Goal: Information Seeking & Learning: Learn about a topic

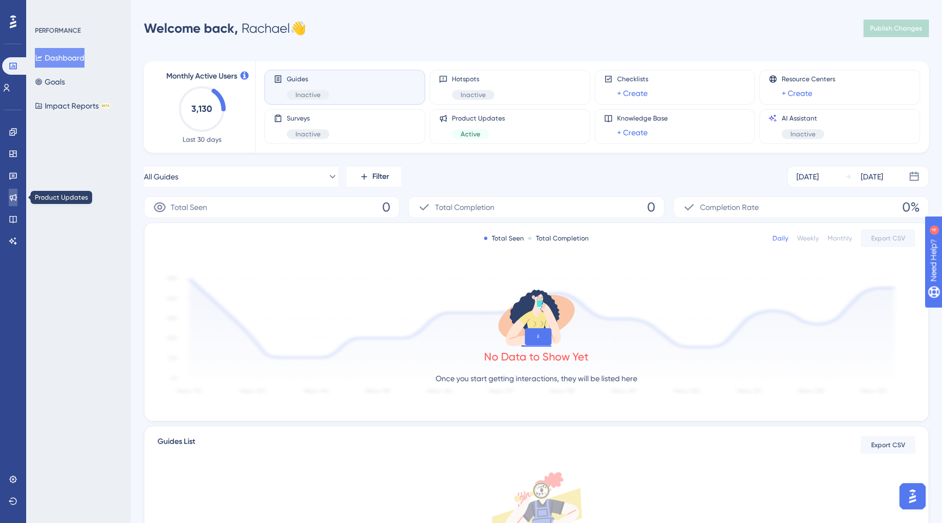
click at [13, 201] on icon at bounding box center [13, 197] width 9 height 9
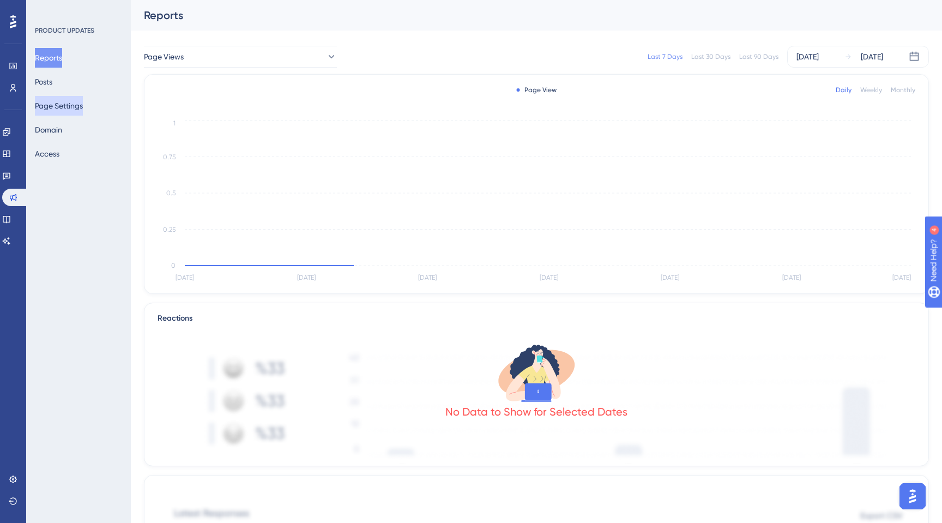
click at [52, 106] on button "Page Settings" at bounding box center [59, 106] width 48 height 20
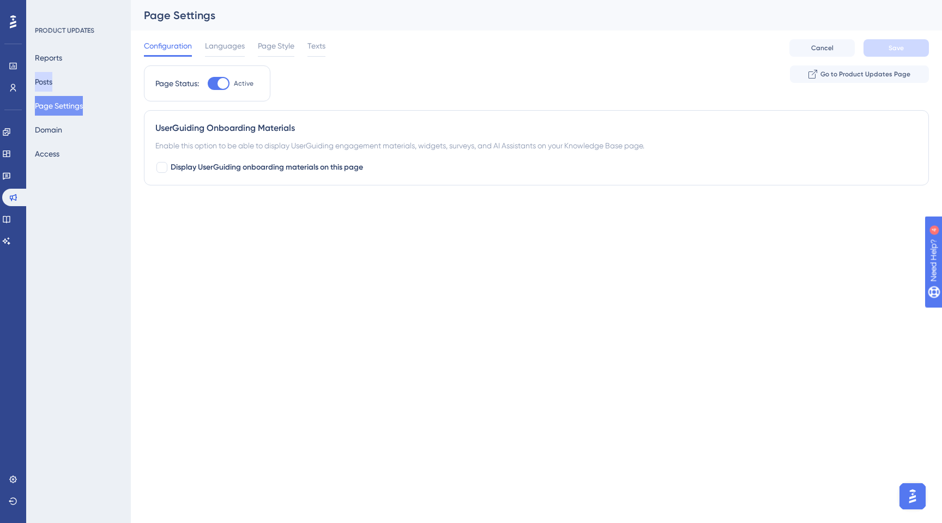
click at [47, 82] on button "Posts" at bounding box center [43, 82] width 17 height 20
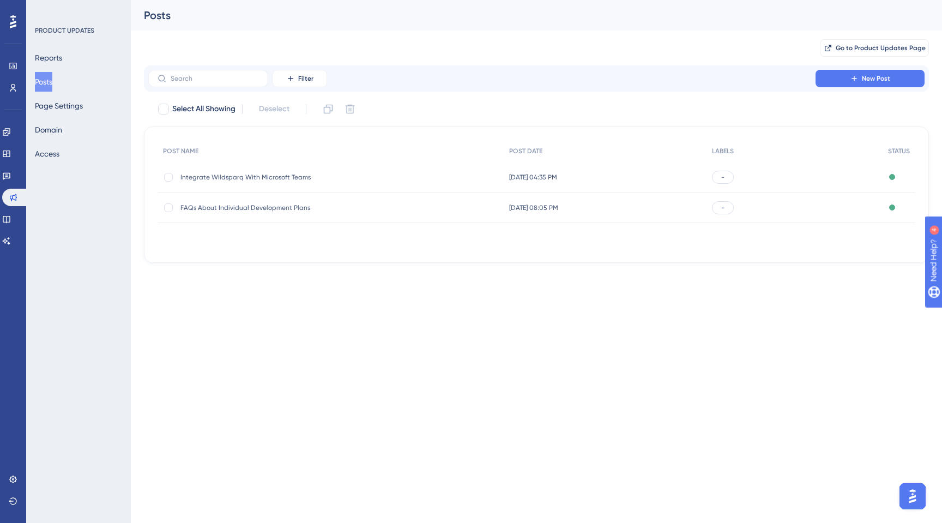
click at [245, 209] on span "FAQs About Individual Development Plans" at bounding box center [267, 207] width 174 height 9
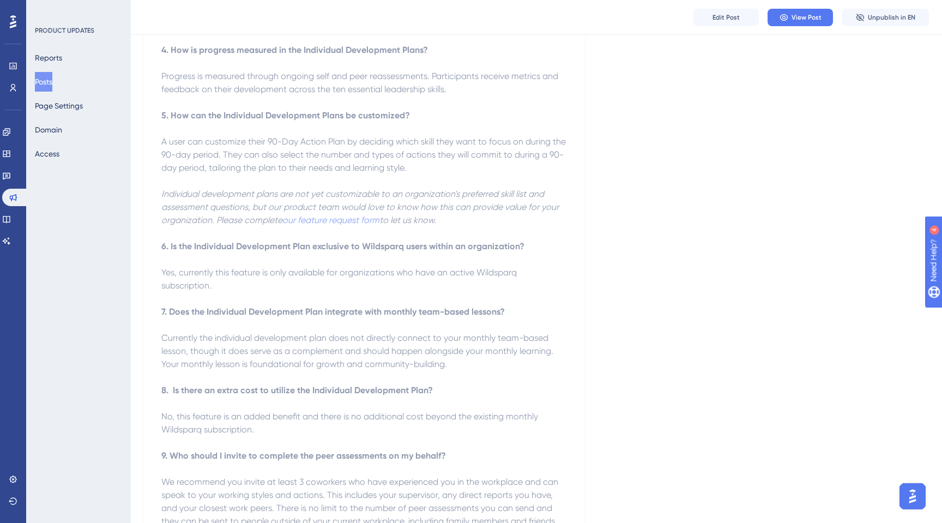
scroll to position [825, 0]
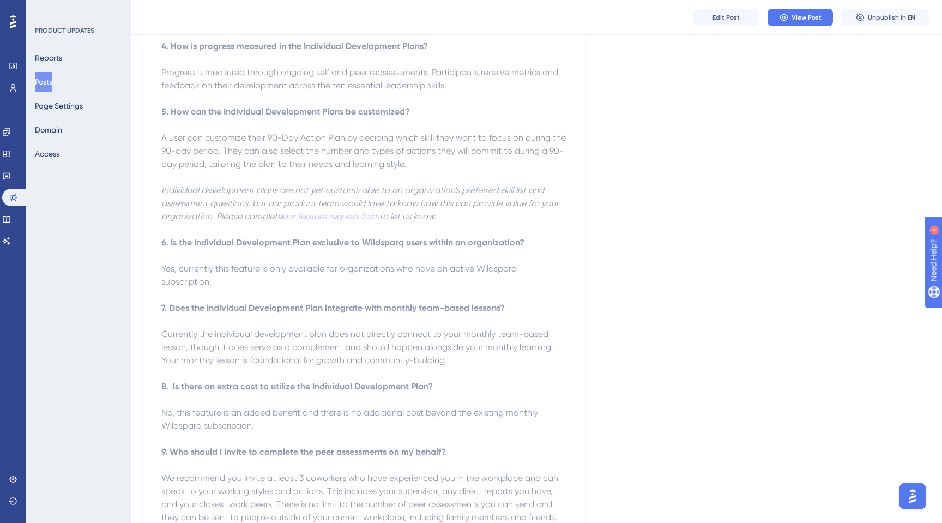
click at [323, 211] on em "our feature request form" at bounding box center [330, 216] width 97 height 10
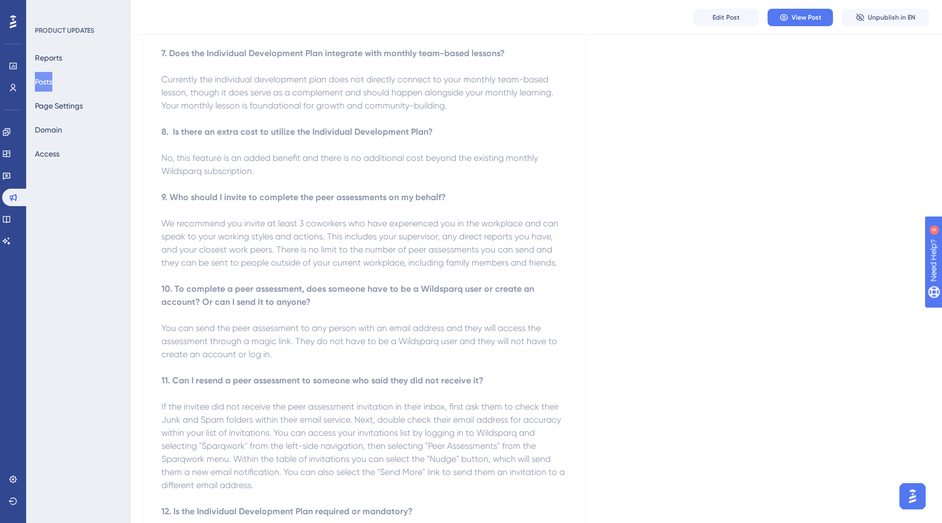
scroll to position [1087, 0]
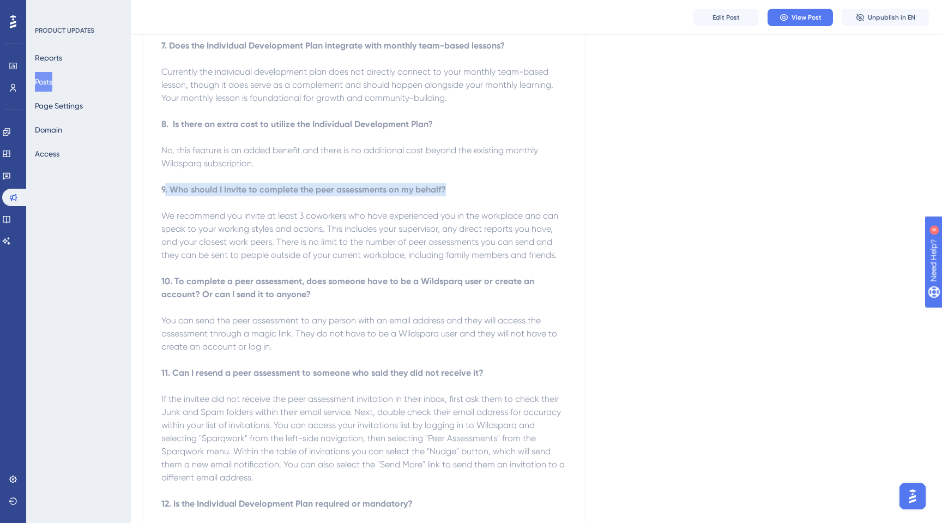
drag, startPoint x: 444, startPoint y: 176, endPoint x: 164, endPoint y: 178, distance: 280.3
click at [164, 184] on strong "9. Who should I invite to complete the peer assessments on my behalf?" at bounding box center [303, 189] width 285 height 10
copy strong ". Who should I invite to complete the peer assessments on my behalf?"
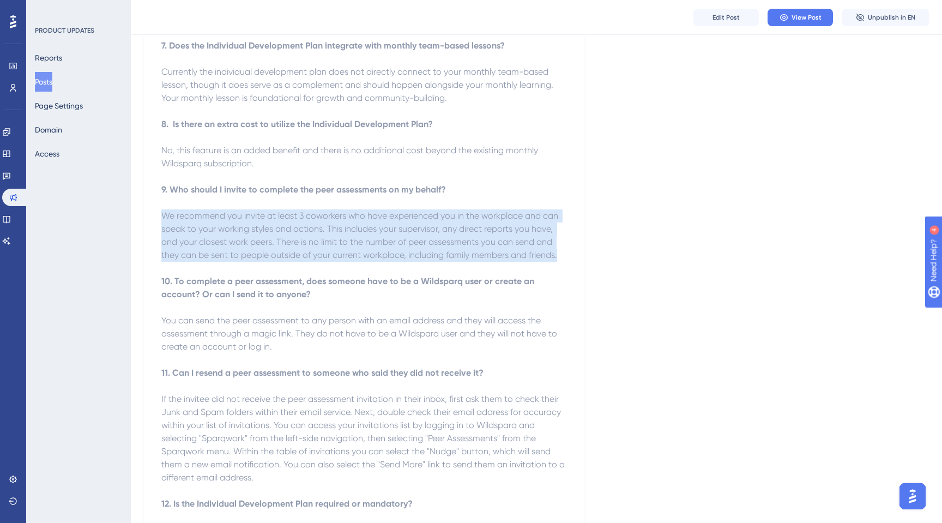
drag, startPoint x: 559, startPoint y: 246, endPoint x: 158, endPoint y: 208, distance: 402.5
copy span "We recommend you invite at least 3 coworkers who have experienced you in the wo…"
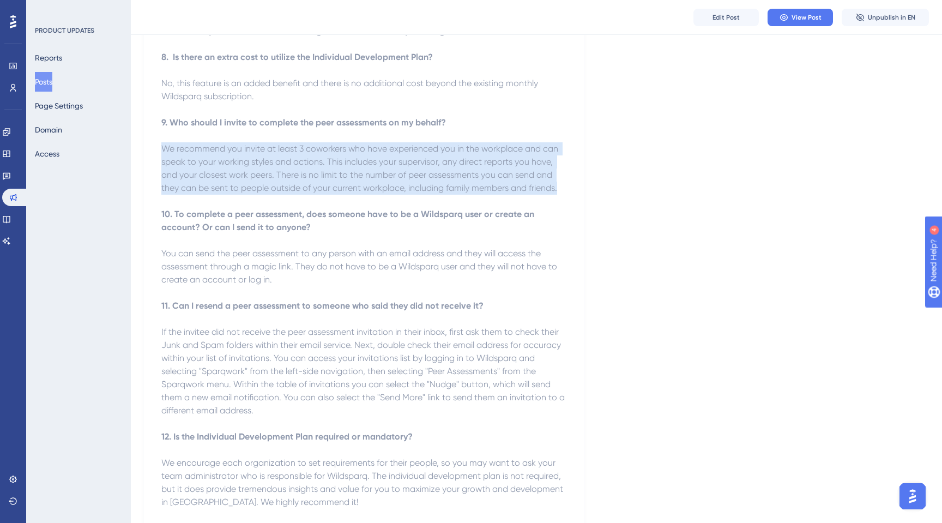
scroll to position [1154, 0]
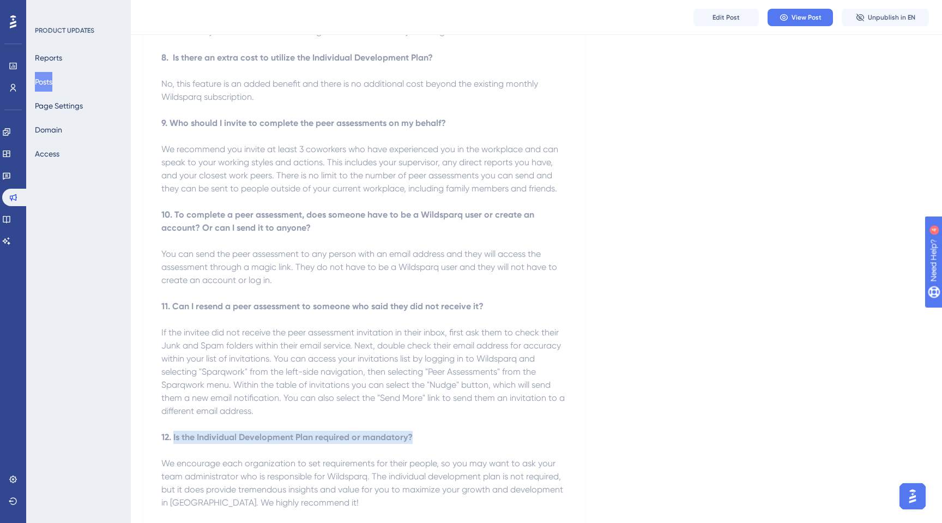
drag, startPoint x: 414, startPoint y: 426, endPoint x: 173, endPoint y: 424, distance: 241.0
click at [173, 431] on p "12. Is the Individual Development Plan required or mandatory?" at bounding box center [364, 437] width 406 height 13
copy strong "Is the Individual Development Plan required or mandatory?"
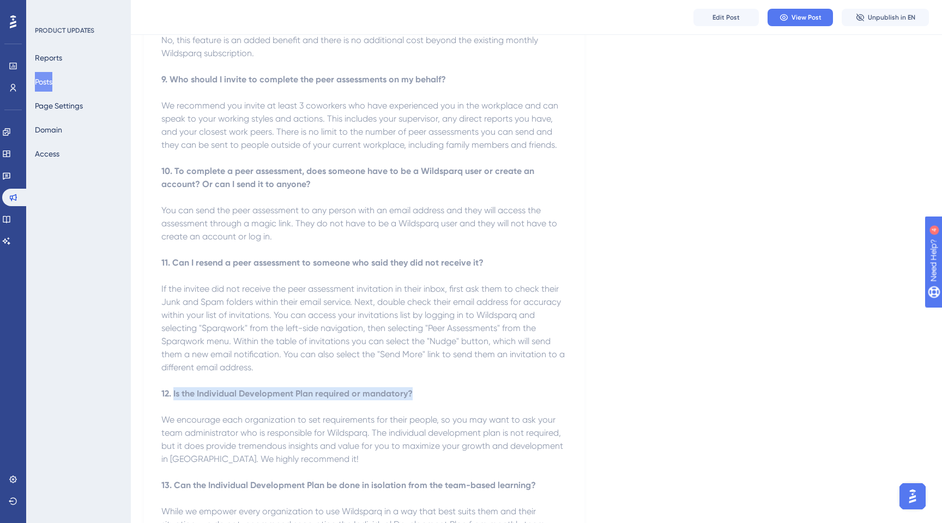
scroll to position [1222, 0]
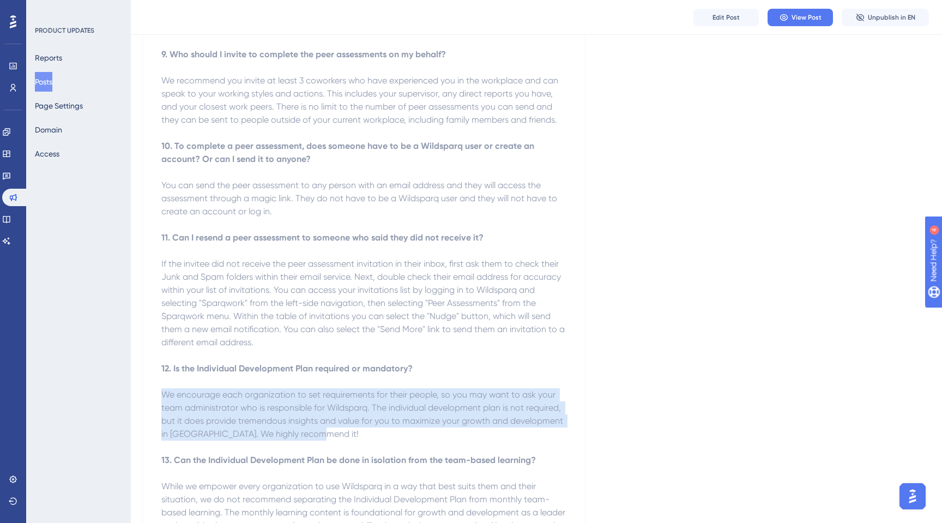
drag, startPoint x: 316, startPoint y: 427, endPoint x: 157, endPoint y: 381, distance: 165.1
copy span "We encourage each organization to set requirements for their people, so you may…"
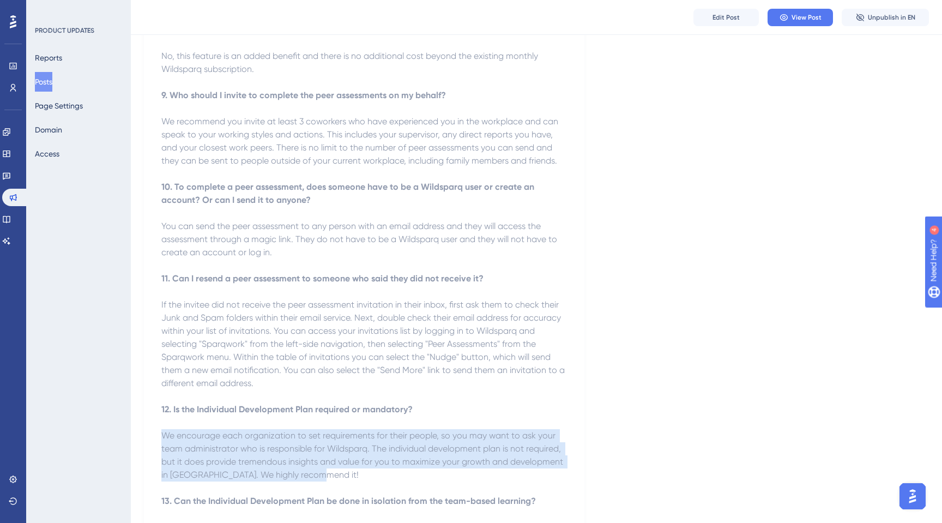
scroll to position [1165, 0]
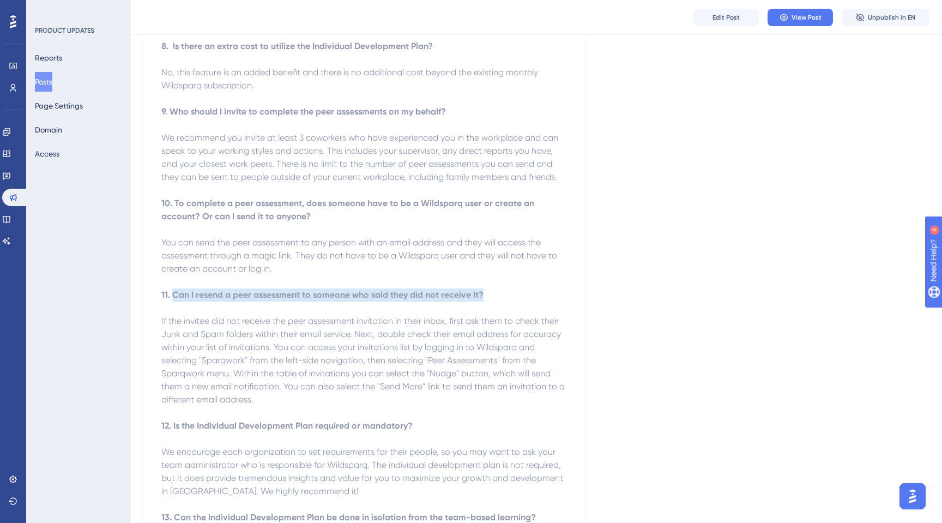
drag, startPoint x: 490, startPoint y: 285, endPoint x: 174, endPoint y: 285, distance: 316.2
click at [174, 288] on p "11. Can I resend a peer assessment to someone who said they did not receive it?" at bounding box center [364, 294] width 406 height 13
copy strong "Can I resend a peer assessment to someone who said they did not receive it?"
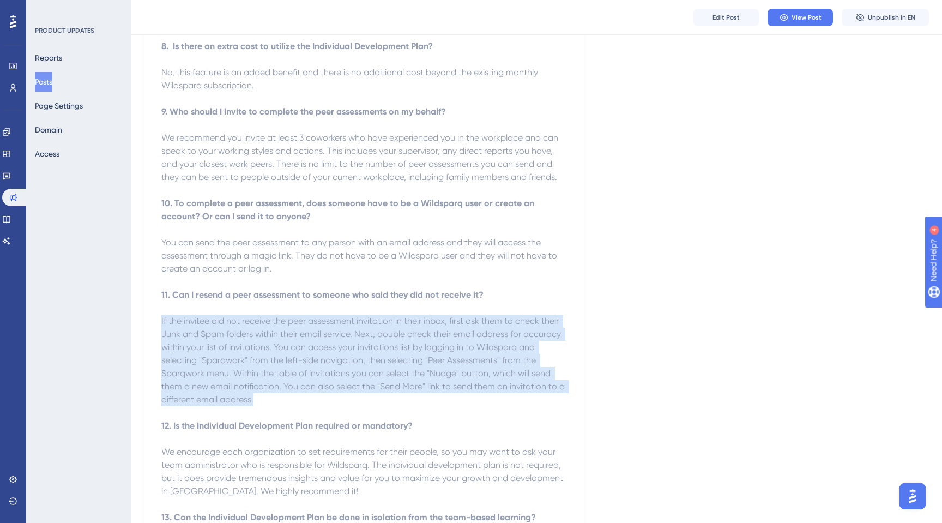
drag, startPoint x: 258, startPoint y: 391, endPoint x: 152, endPoint y: 312, distance: 131.7
copy span "If the invitee did not receive the peer assessment invitation in their inbox, f…"
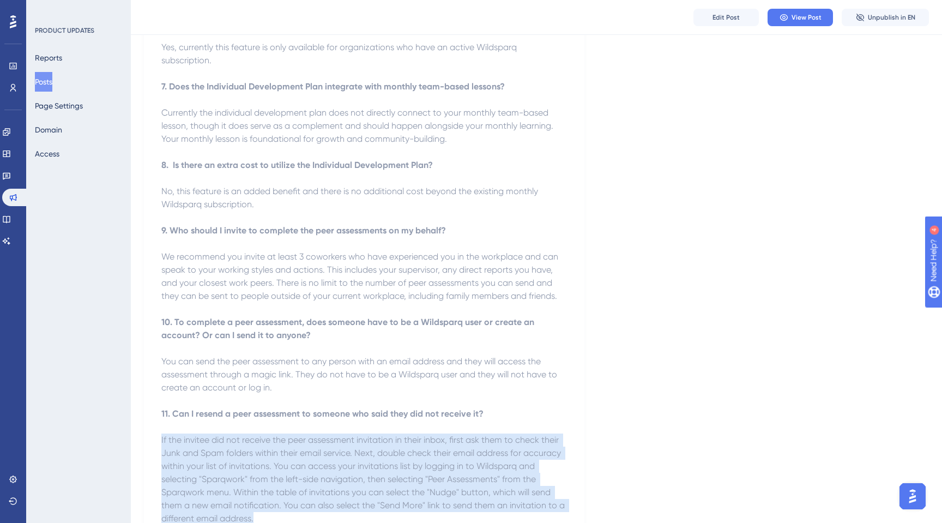
scroll to position [1043, 0]
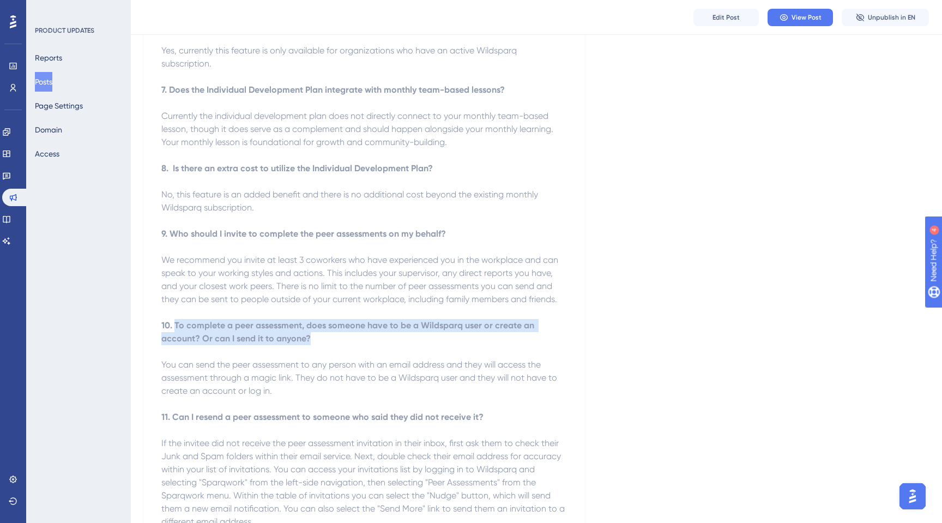
drag, startPoint x: 311, startPoint y: 326, endPoint x: 176, endPoint y: 315, distance: 136.2
click at [176, 319] on p "10. To complete a peer assessment, does someone have to be a Wildsparq user or …" at bounding box center [364, 332] width 406 height 26
copy strong "To complete a peer assessment, does someone have to be a Wildsparq user or crea…"
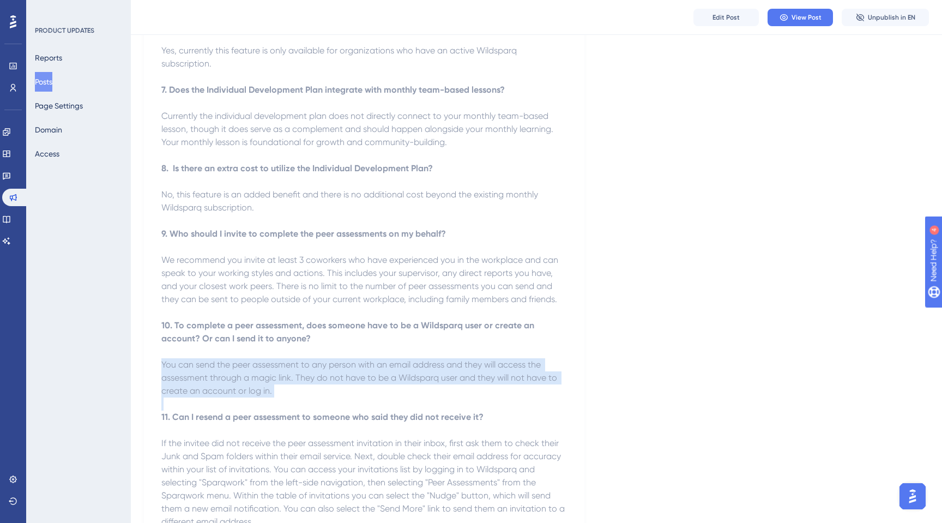
drag, startPoint x: 278, startPoint y: 387, endPoint x: 158, endPoint y: 357, distance: 123.8
click at [158, 357] on div "FAQs About Individual Development Plans [DATE] 1. What is the Individual Develo…" at bounding box center [364, 21] width 441 height 1603
copy span "You can send the peer assessment to any person with an email address and they w…"
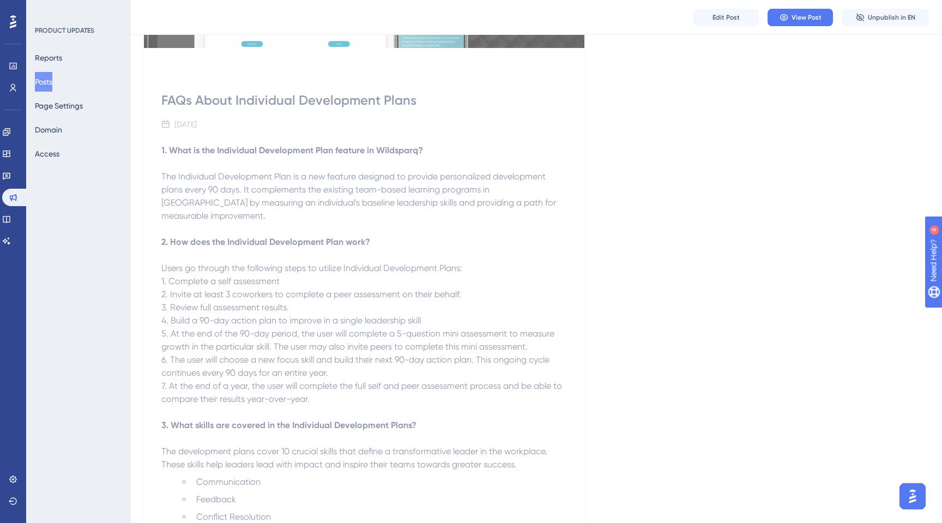
scroll to position [0, 0]
